Goal: Task Accomplishment & Management: Manage account settings

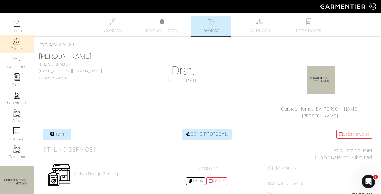
click at [15, 45] on link "Clients" at bounding box center [17, 44] width 34 height 18
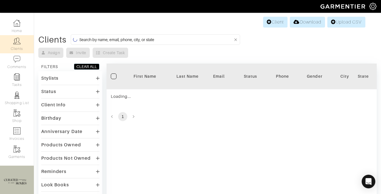
click at [130, 38] on input at bounding box center [156, 39] width 154 height 7
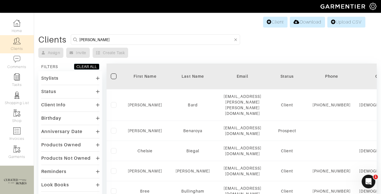
type input "[PERSON_NAME]"
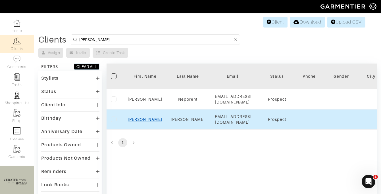
click at [147, 117] on link "[PERSON_NAME]" at bounding box center [145, 119] width 34 height 5
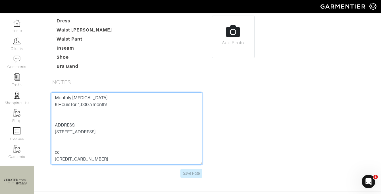
scroll to position [12, 0]
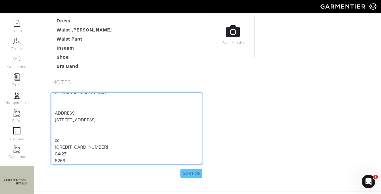
type textarea "Monthly retainer 6 Hours for 1,000 a month! ADDRESS: 10 East End Ave Apt 5GH NY…"
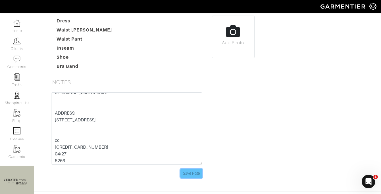
click at [189, 174] on input "Save Note" at bounding box center [192, 173] width 22 height 9
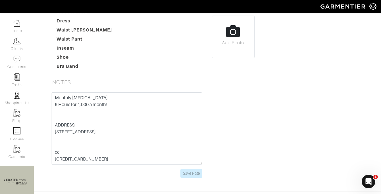
click at [380, 112] on div "Lisa Kiser Overview Overview Product Library Invoices Wardrobe Look Books Overv…" at bounding box center [190, 20] width 381 height 329
click at [187, 172] on input "Save Note" at bounding box center [192, 173] width 22 height 9
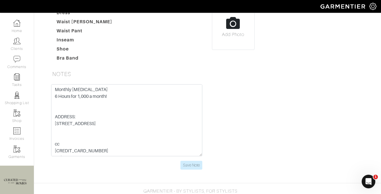
scroll to position [169, 0]
